Goal: Navigation & Orientation: Find specific page/section

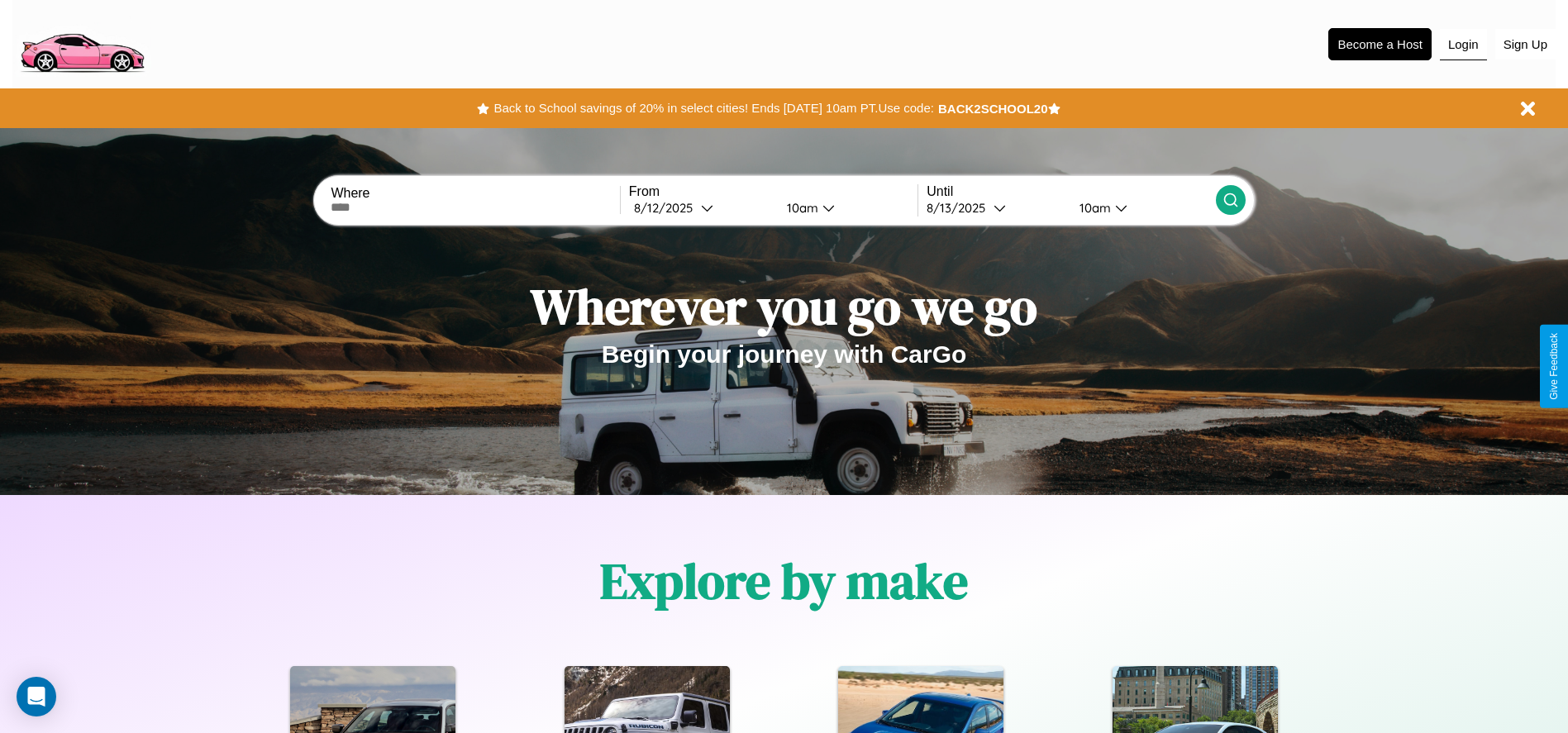
click at [1463, 44] on button "Login" at bounding box center [1464, 45] width 47 height 31
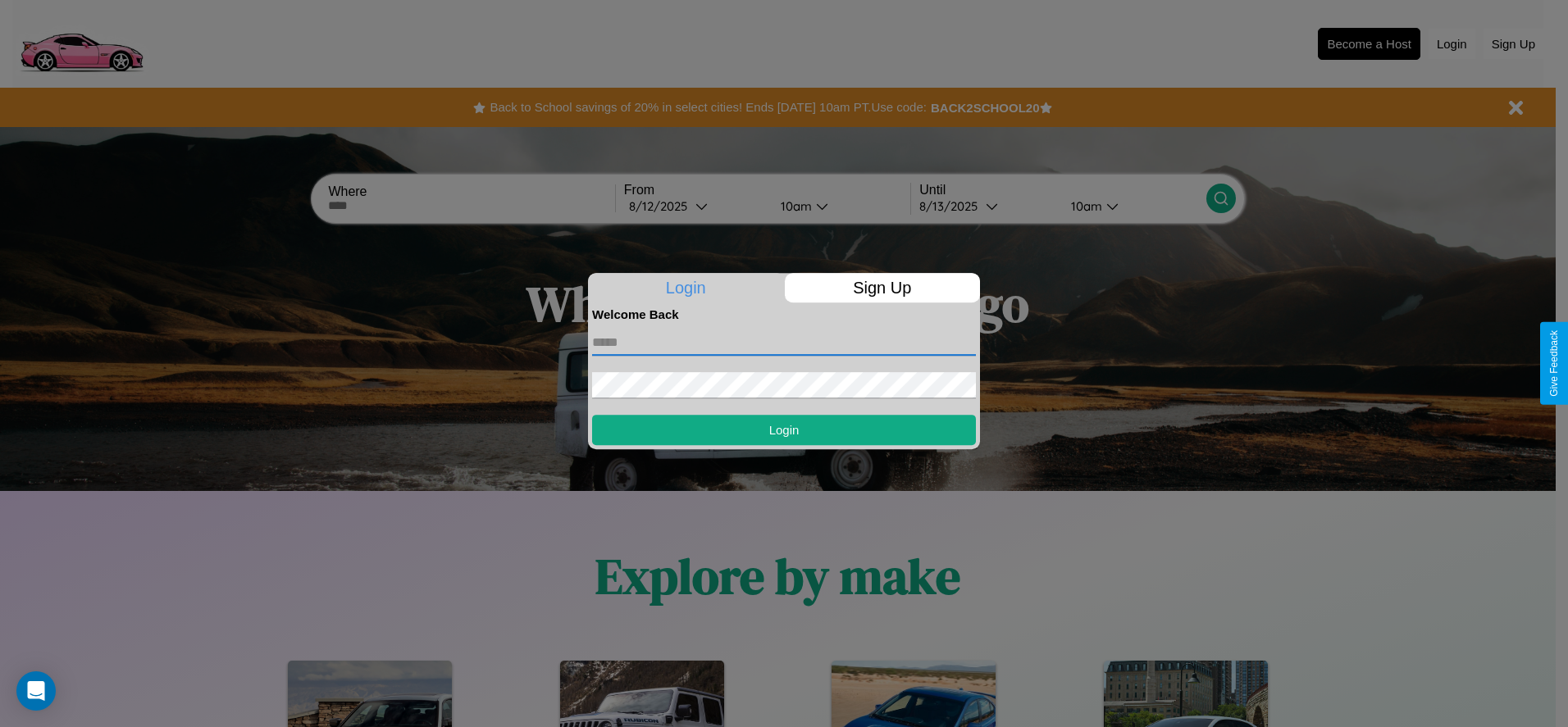
click at [784, 342] on input "text" at bounding box center [784, 342] width 384 height 26
type input "**********"
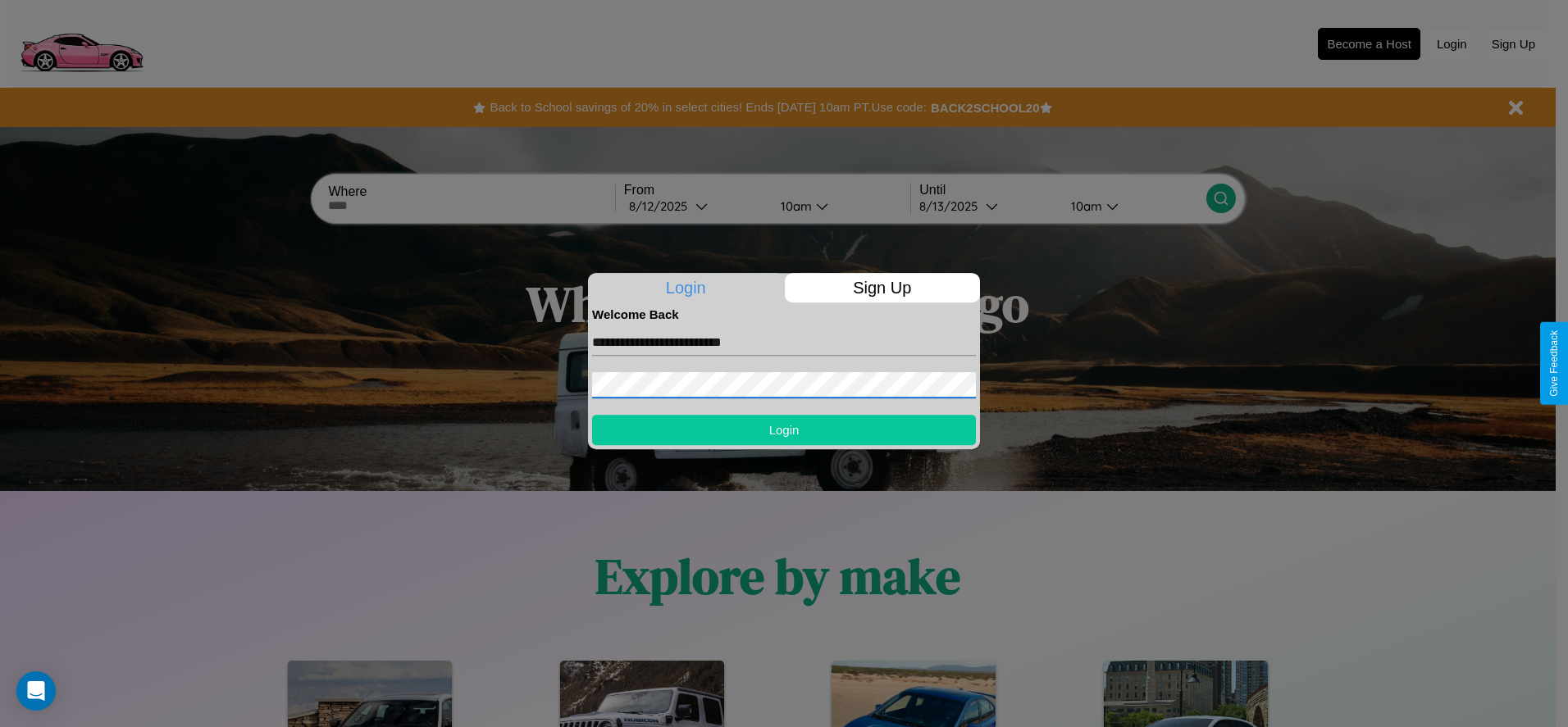
click at [784, 430] on button "Login" at bounding box center [784, 430] width 384 height 30
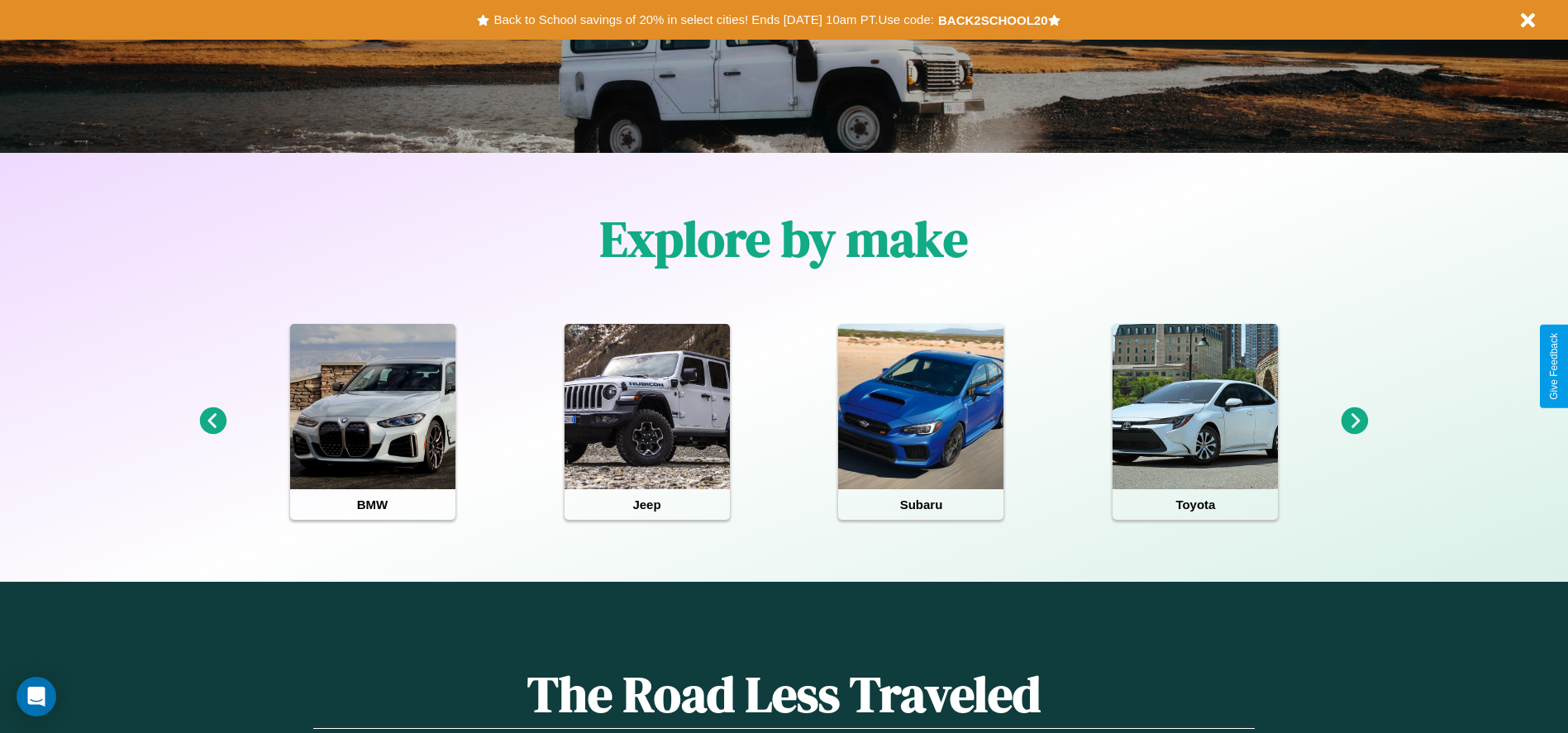
scroll to position [343, 0]
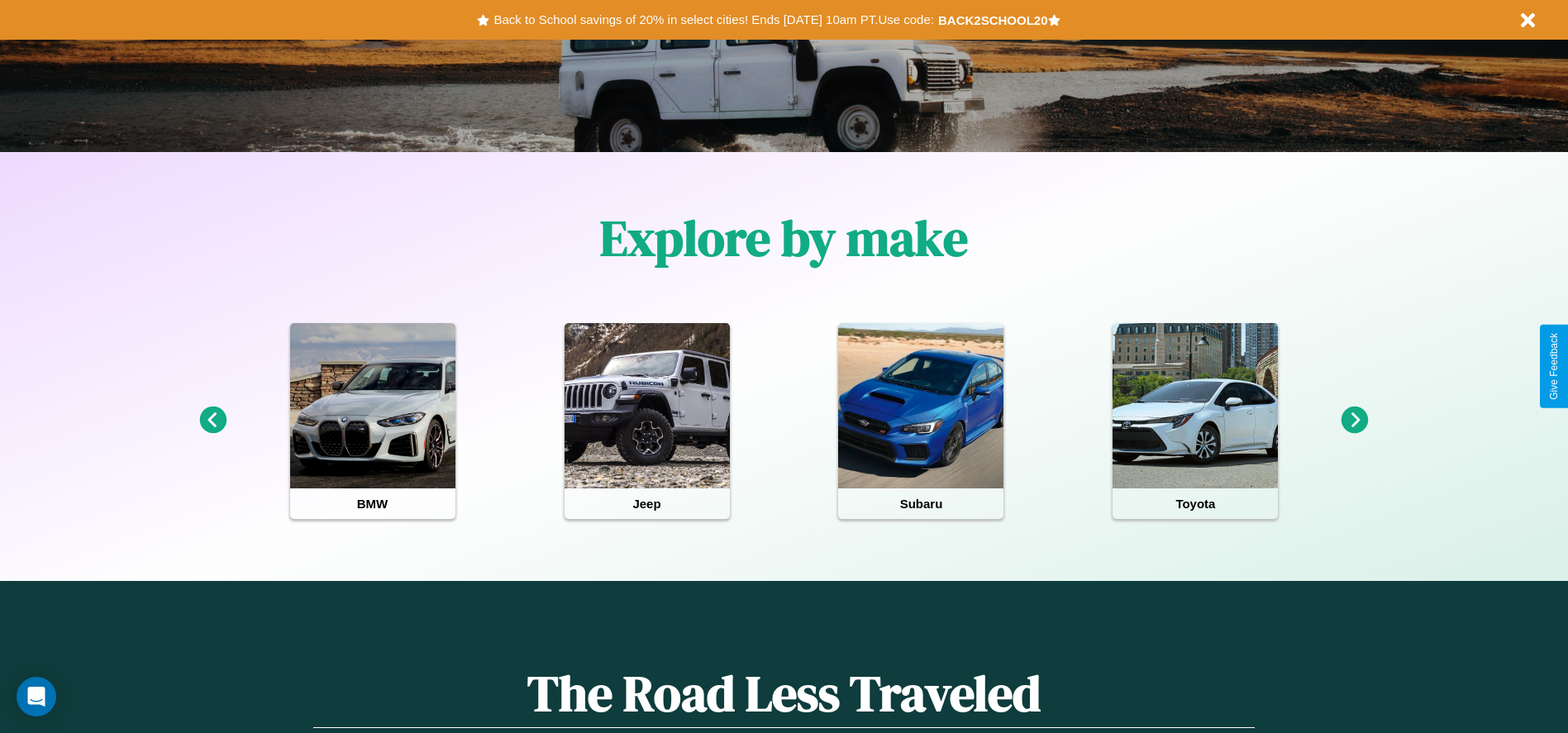
click at [1355, 421] on icon at bounding box center [1355, 420] width 27 height 27
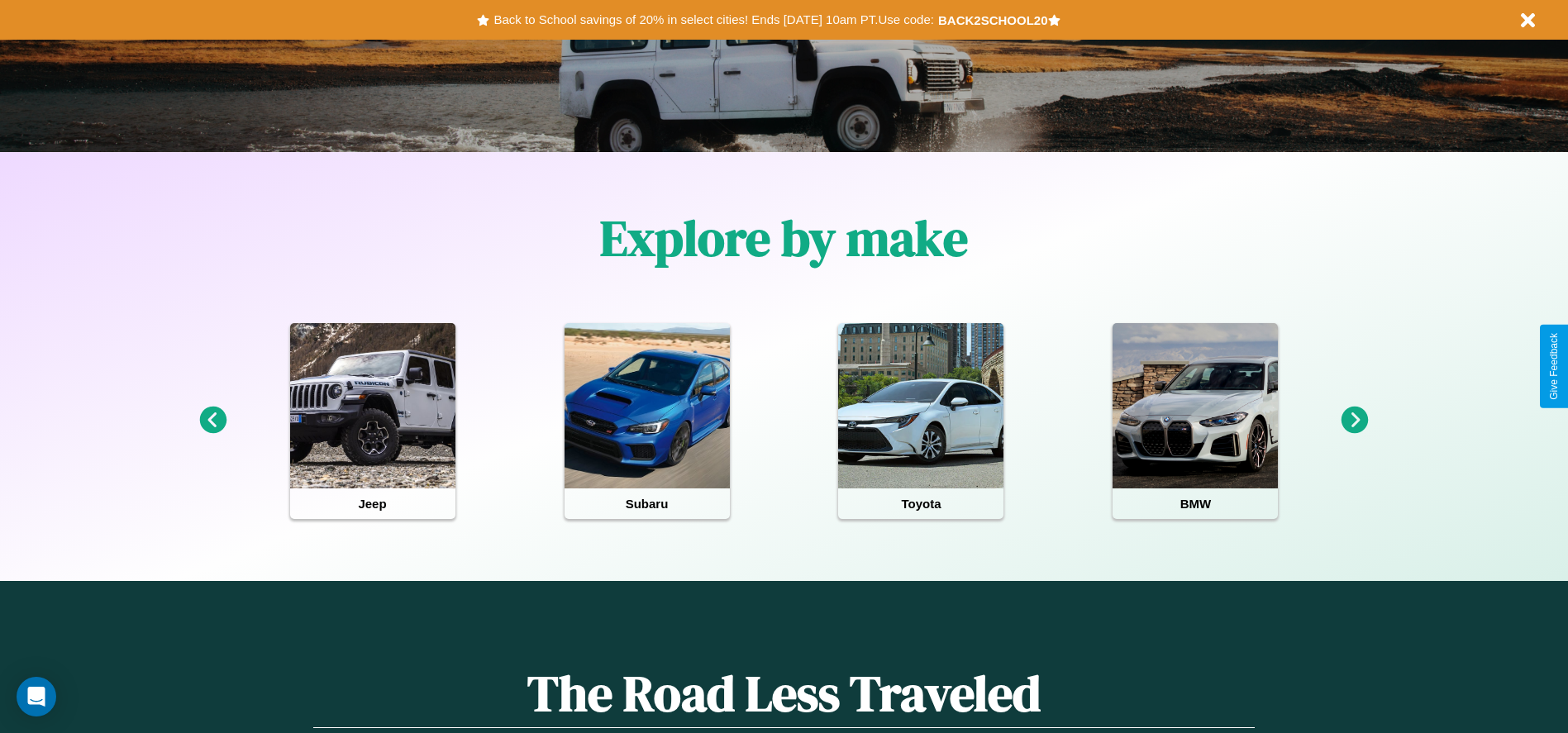
click at [212, 421] on icon at bounding box center [212, 420] width 27 height 27
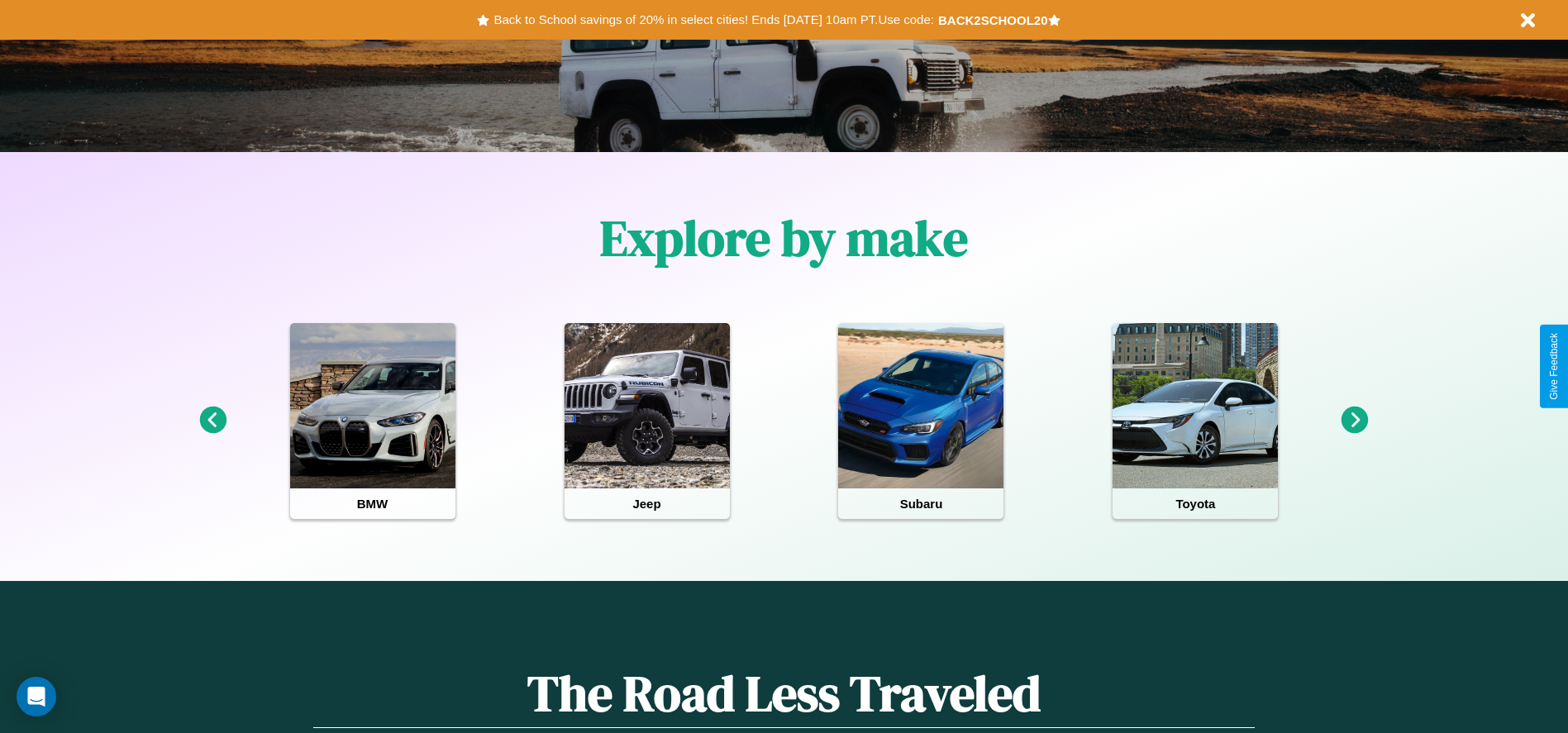
click at [1355, 421] on icon at bounding box center [1355, 420] width 27 height 27
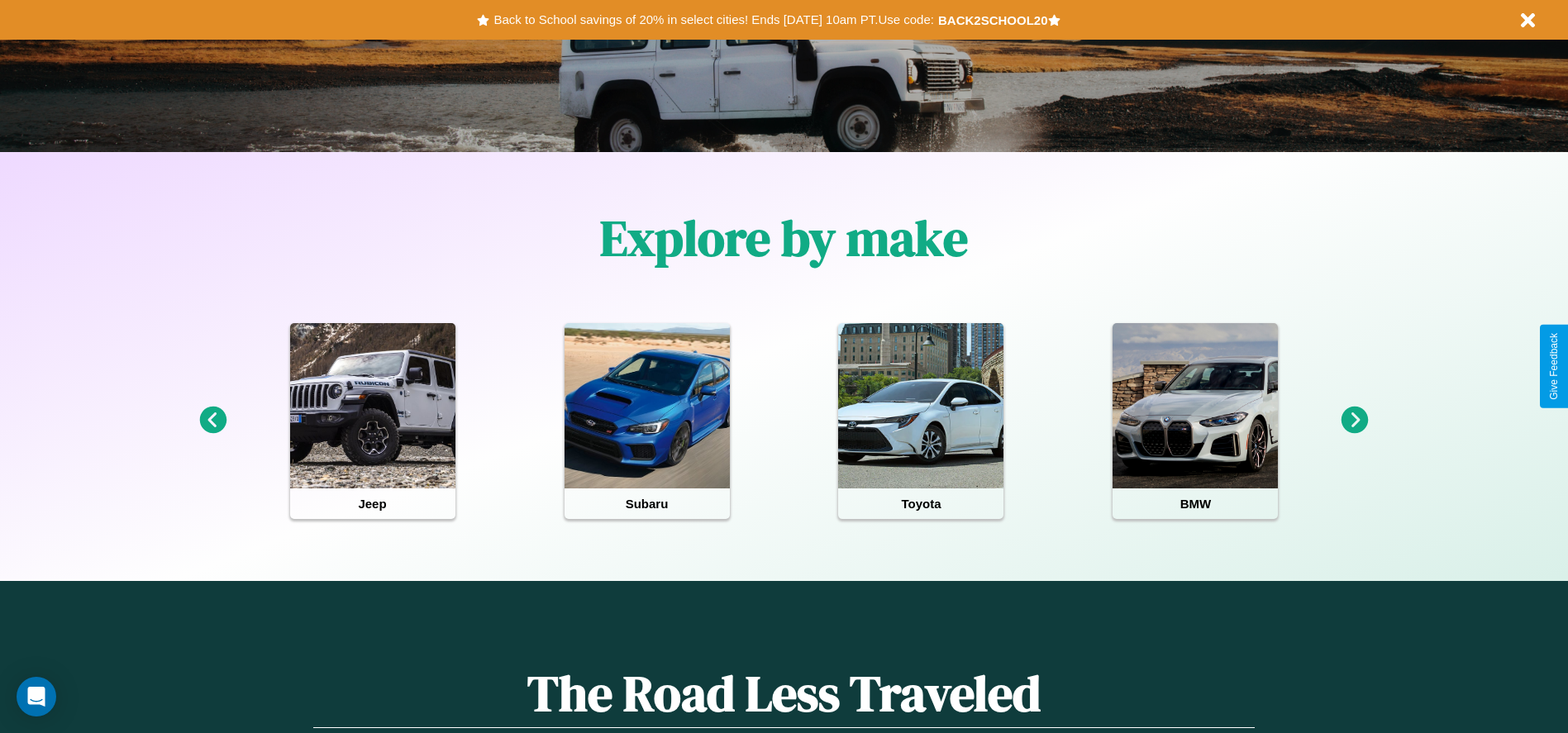
click at [1355, 421] on icon at bounding box center [1355, 420] width 27 height 27
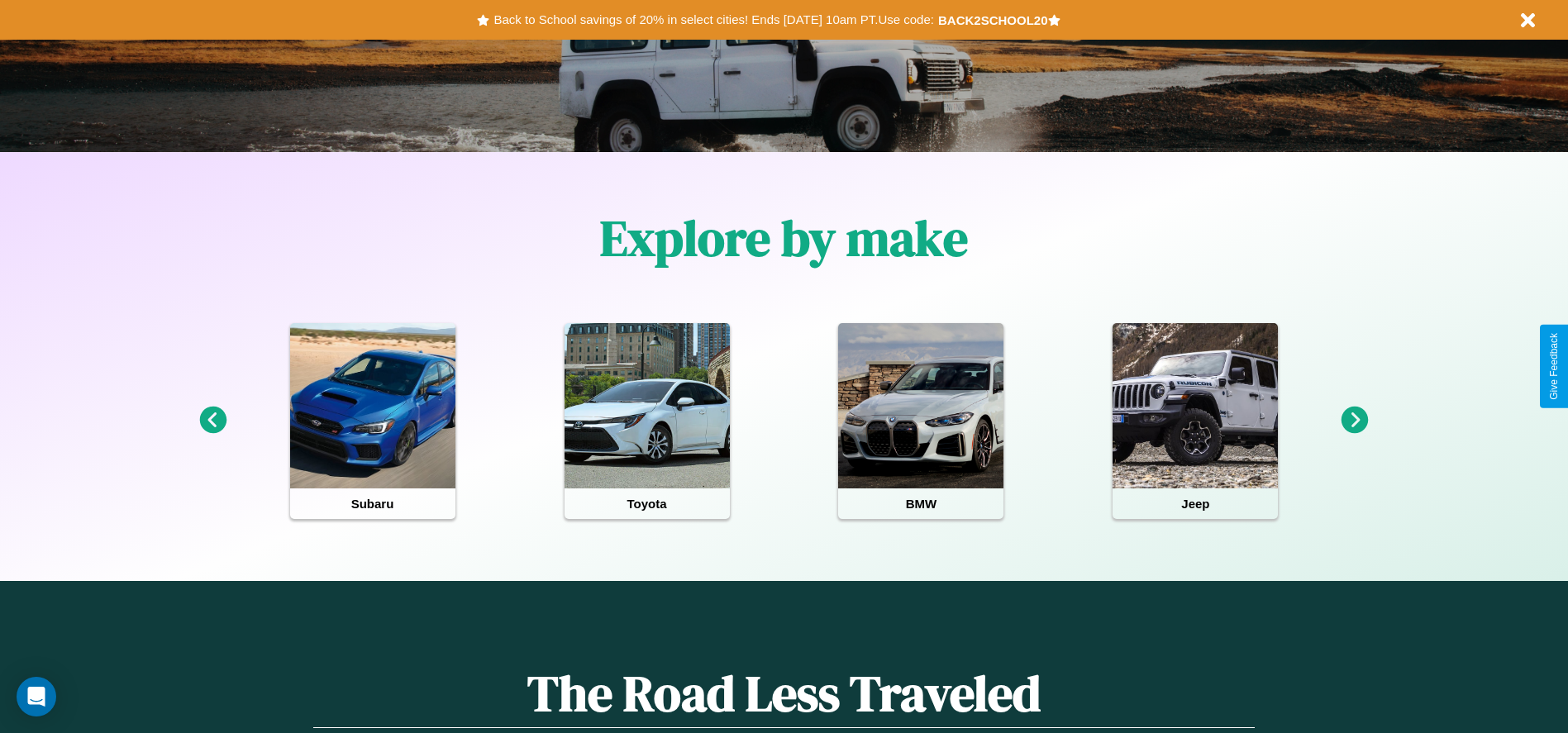
click at [1355, 421] on icon at bounding box center [1355, 420] width 27 height 27
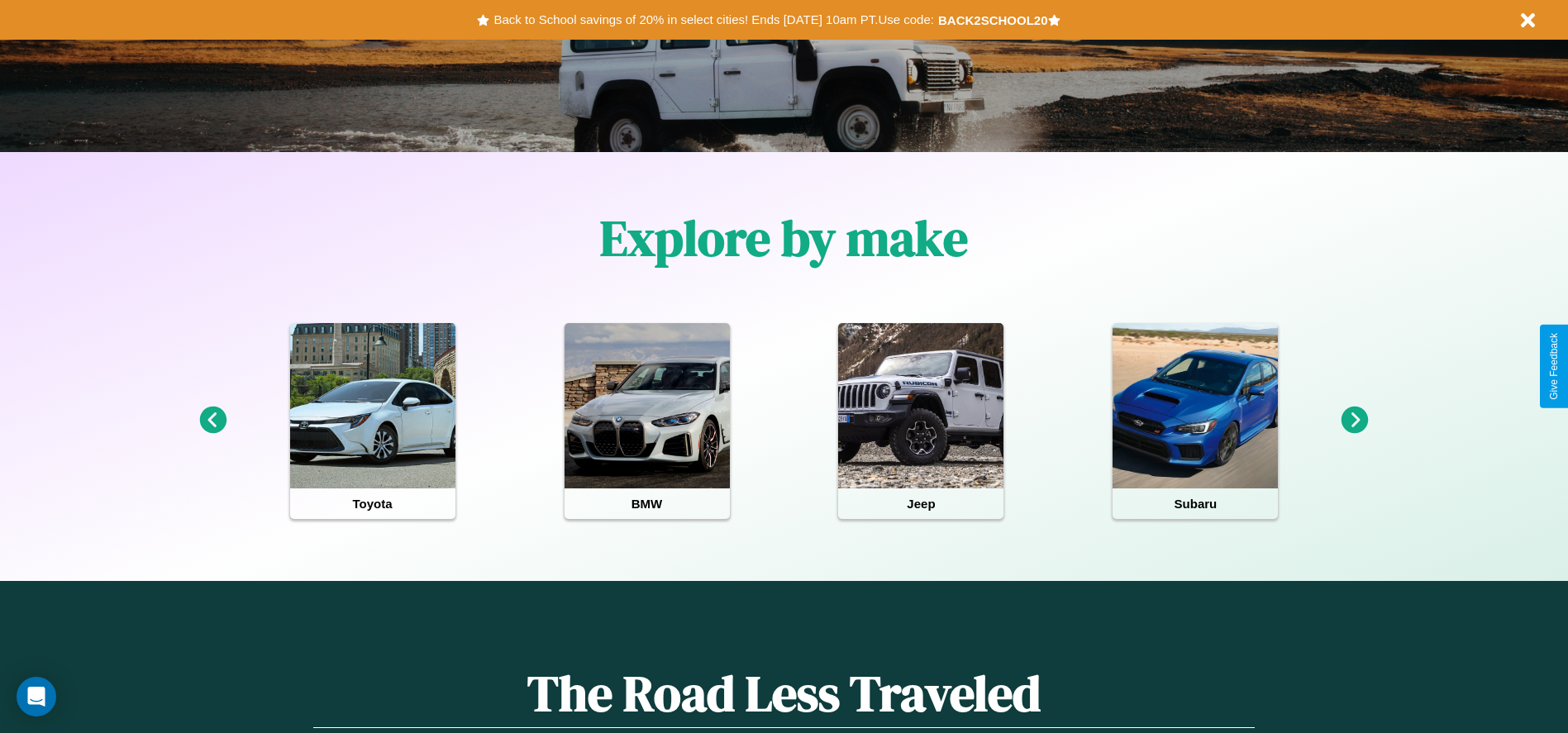
scroll to position [0, 0]
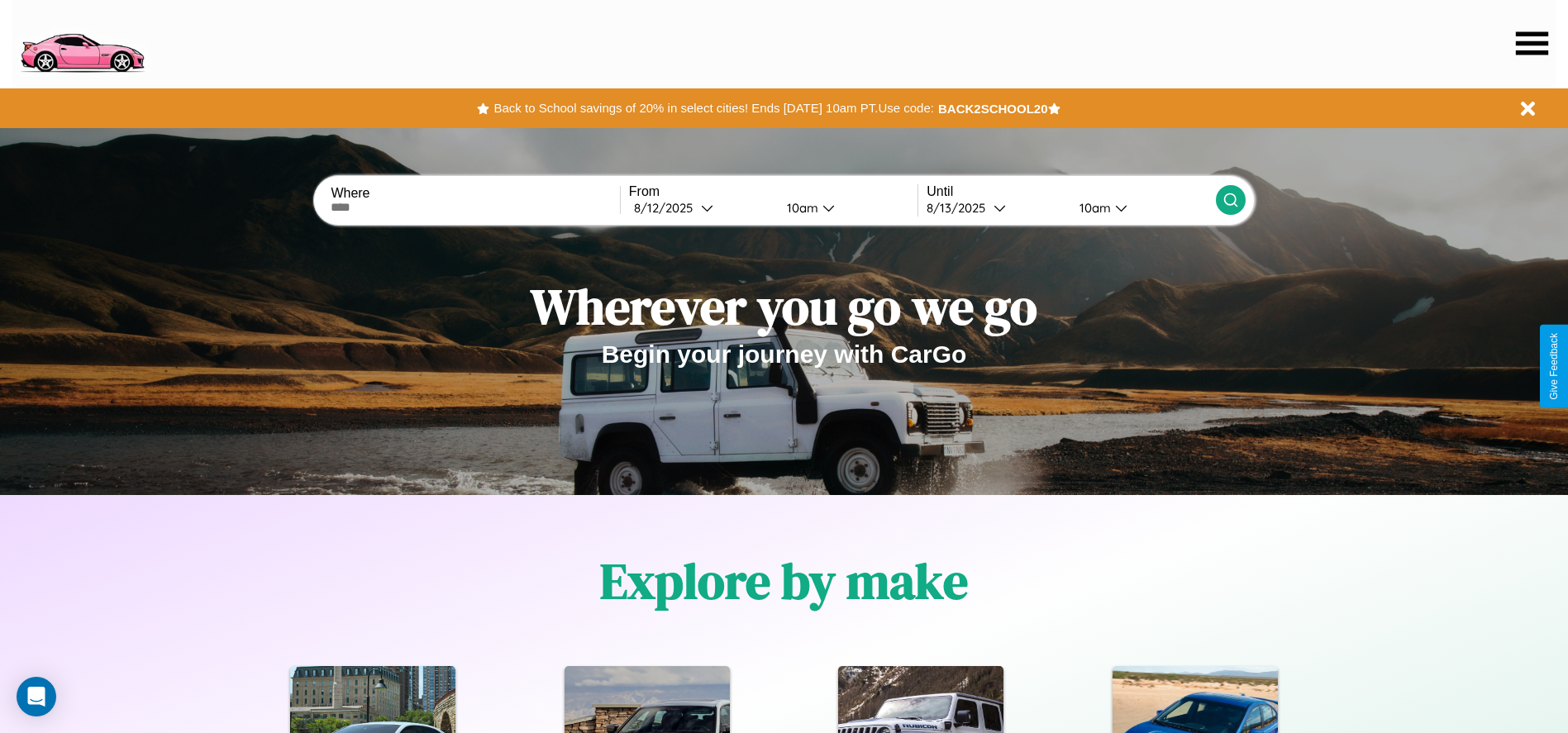
click at [1531, 43] on icon at bounding box center [1532, 43] width 32 height 23
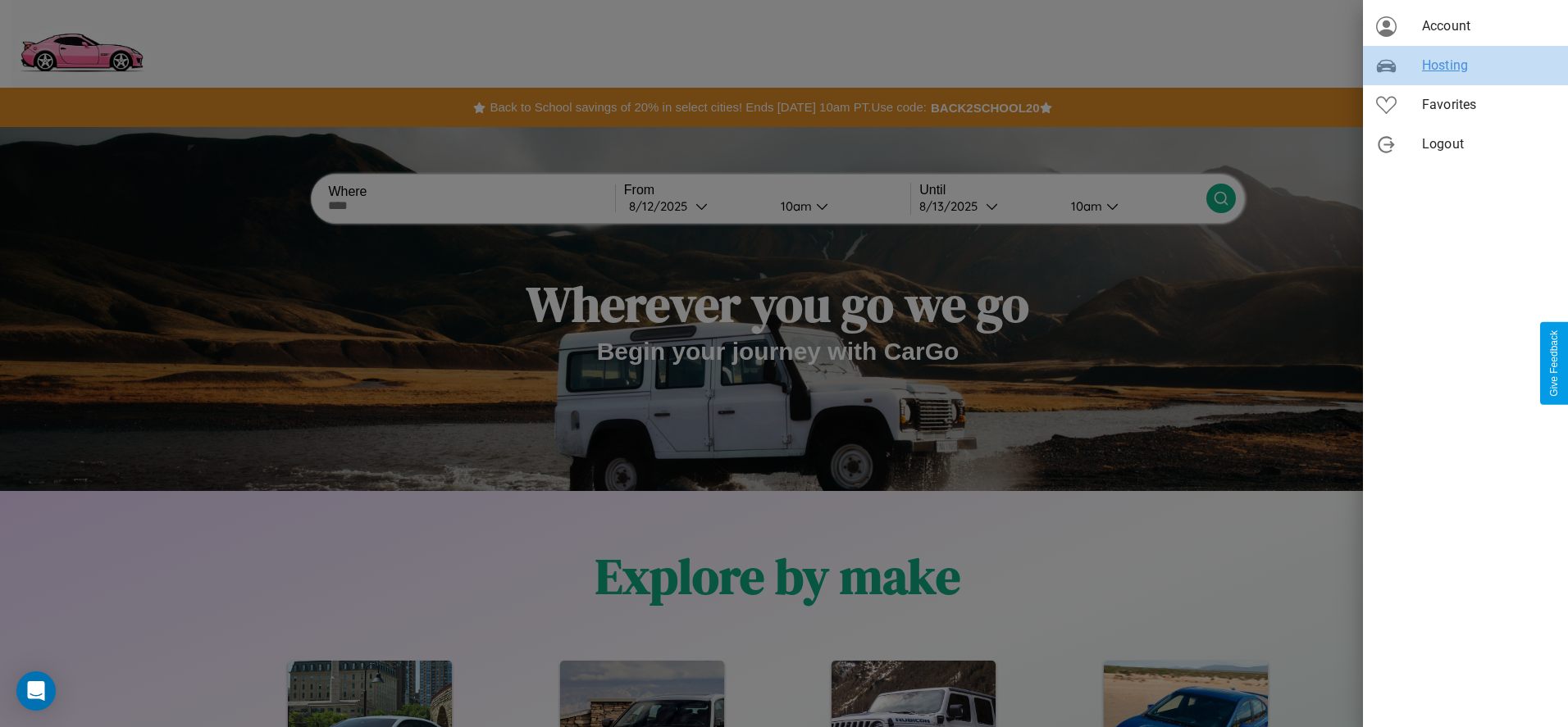
click at [1465, 66] on span "Hosting" at bounding box center [1488, 65] width 133 height 20
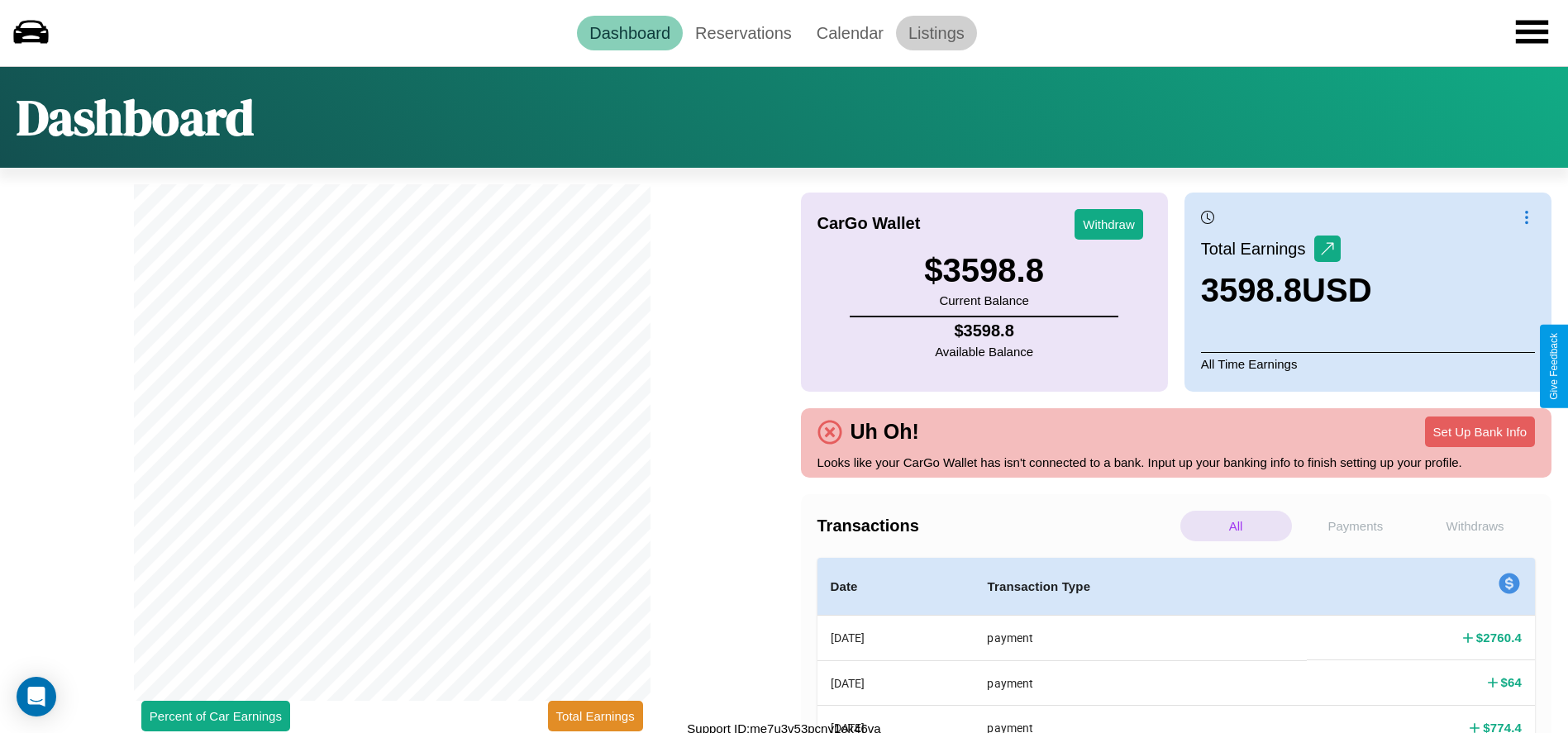
click at [936, 32] on link "Listings" at bounding box center [936, 33] width 81 height 35
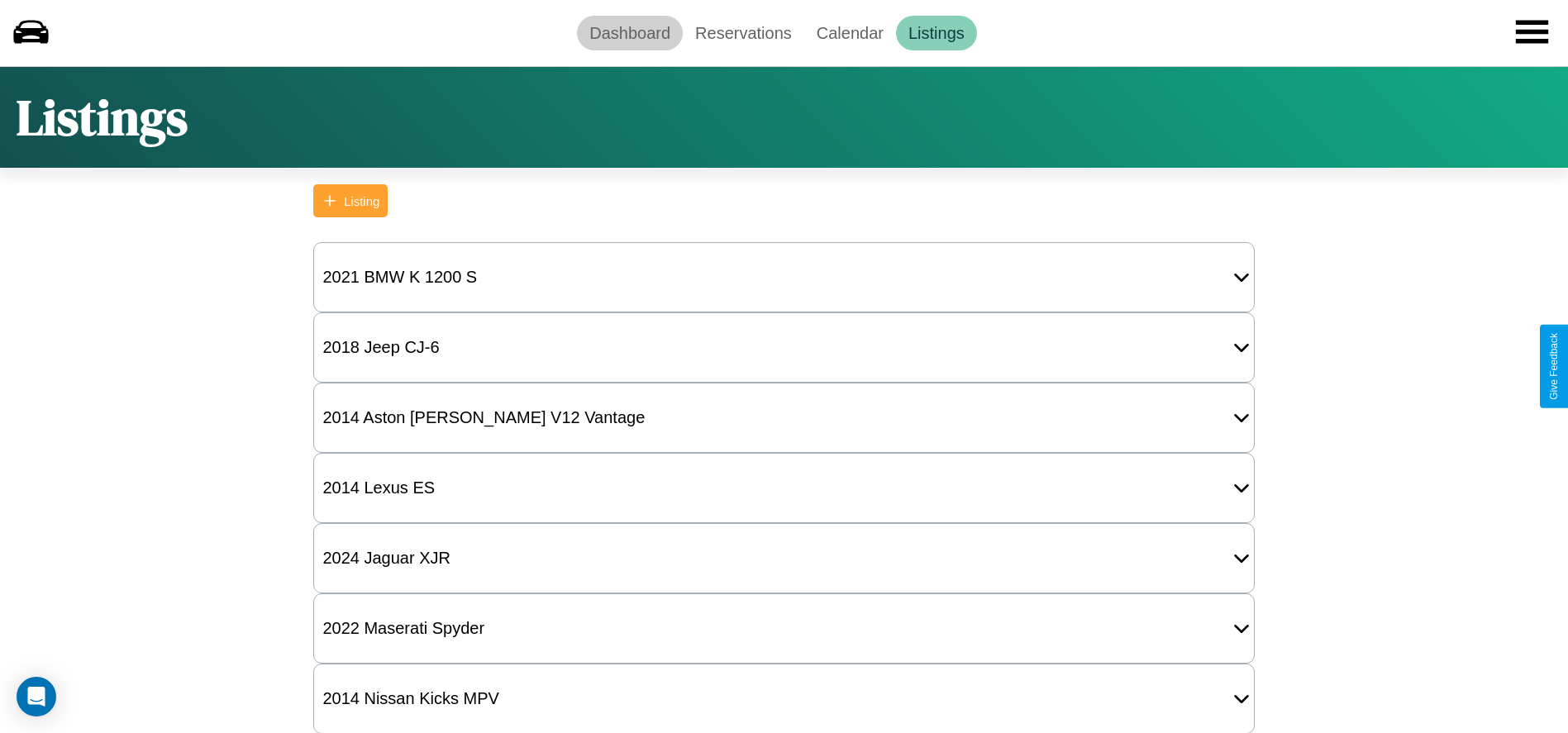
click at [629, 32] on link "Dashboard" at bounding box center [630, 33] width 106 height 35
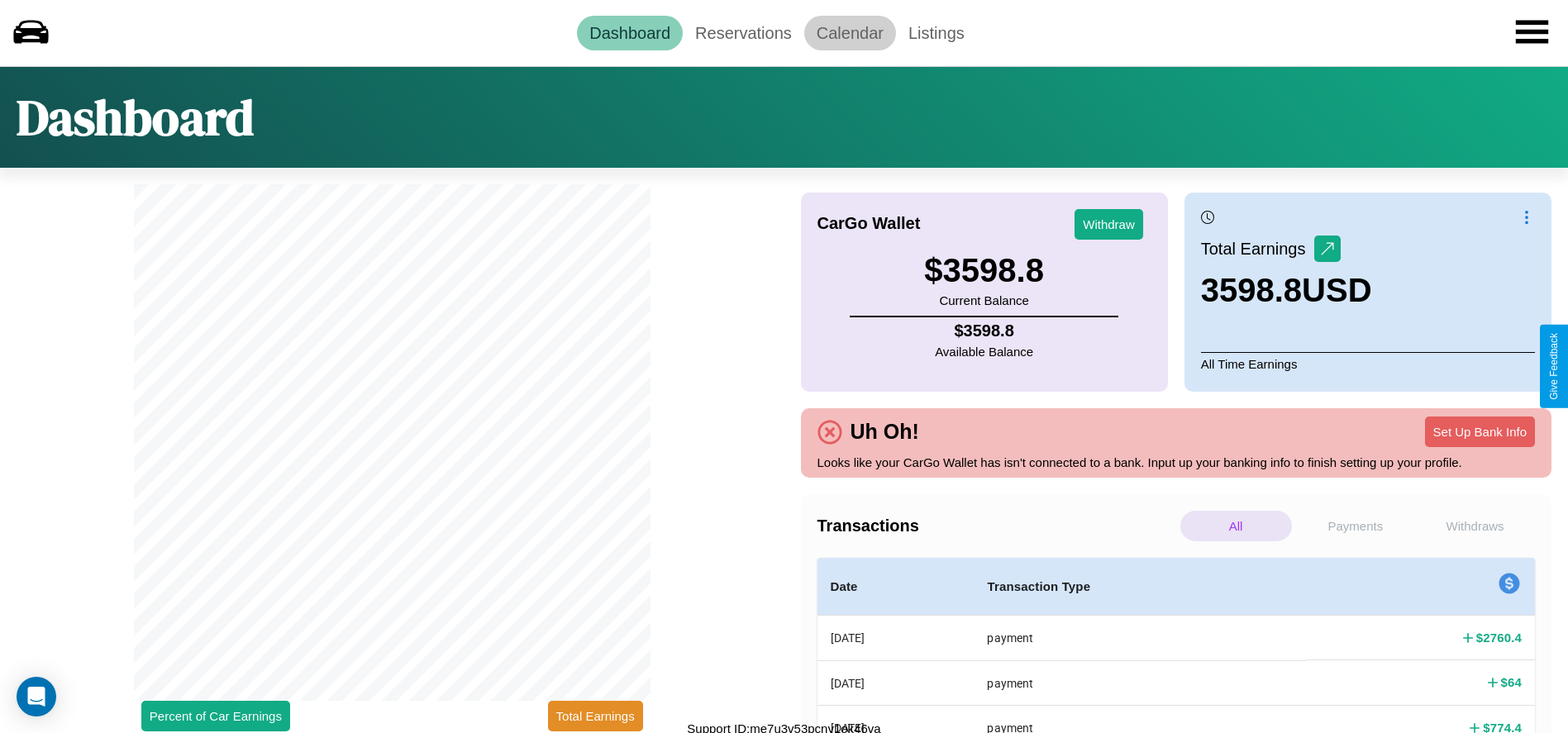
click at [849, 32] on link "Calendar" at bounding box center [849, 33] width 92 height 35
